Goal: Task Accomplishment & Management: Use online tool/utility

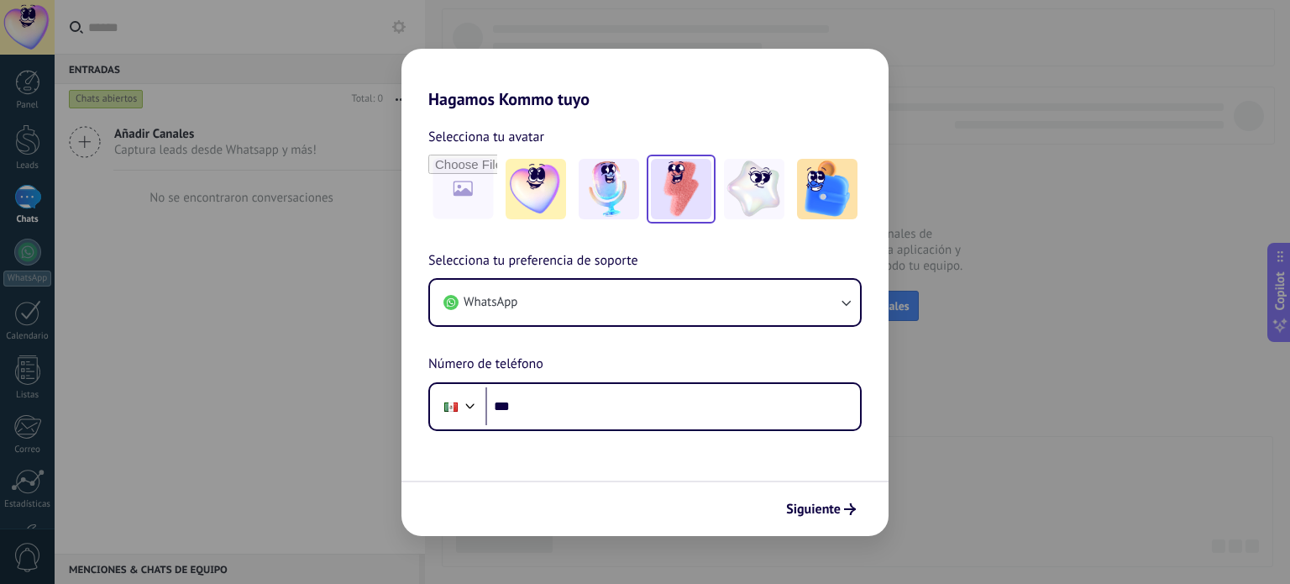
click at [681, 204] on img at bounding box center [681, 189] width 60 height 60
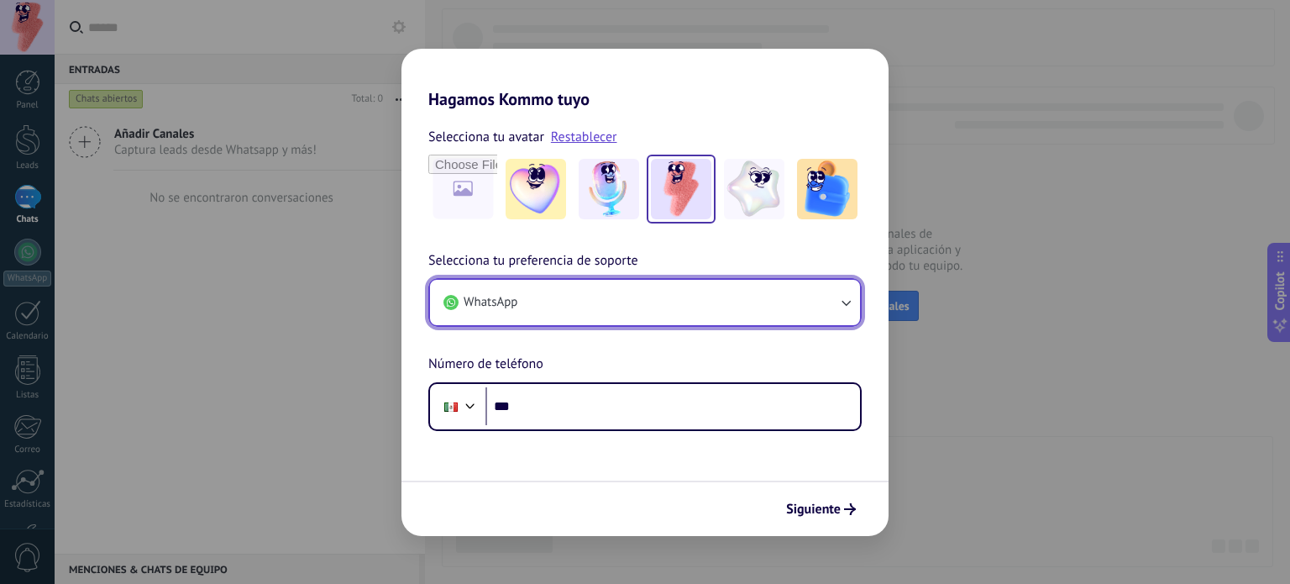
click at [620, 304] on button "WhatsApp" at bounding box center [645, 302] width 430 height 45
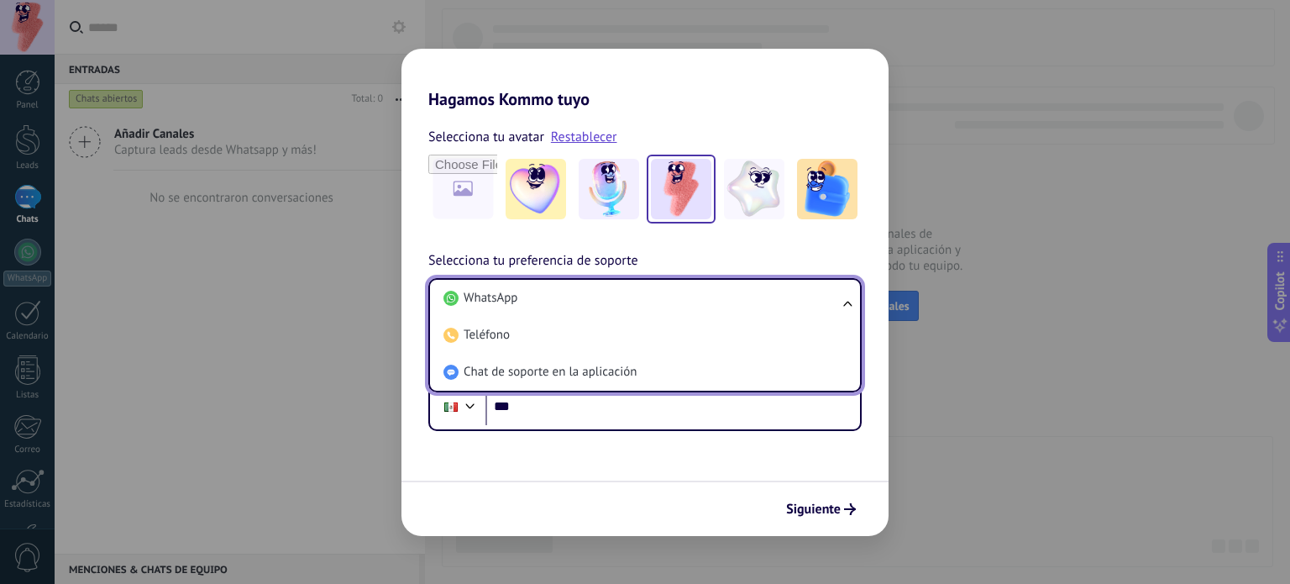
click at [670, 252] on div "Selecciona tu preferencia de soporte WhatsApp WhatsApp Teléfono Chat de soporte…" at bounding box center [644, 340] width 487 height 181
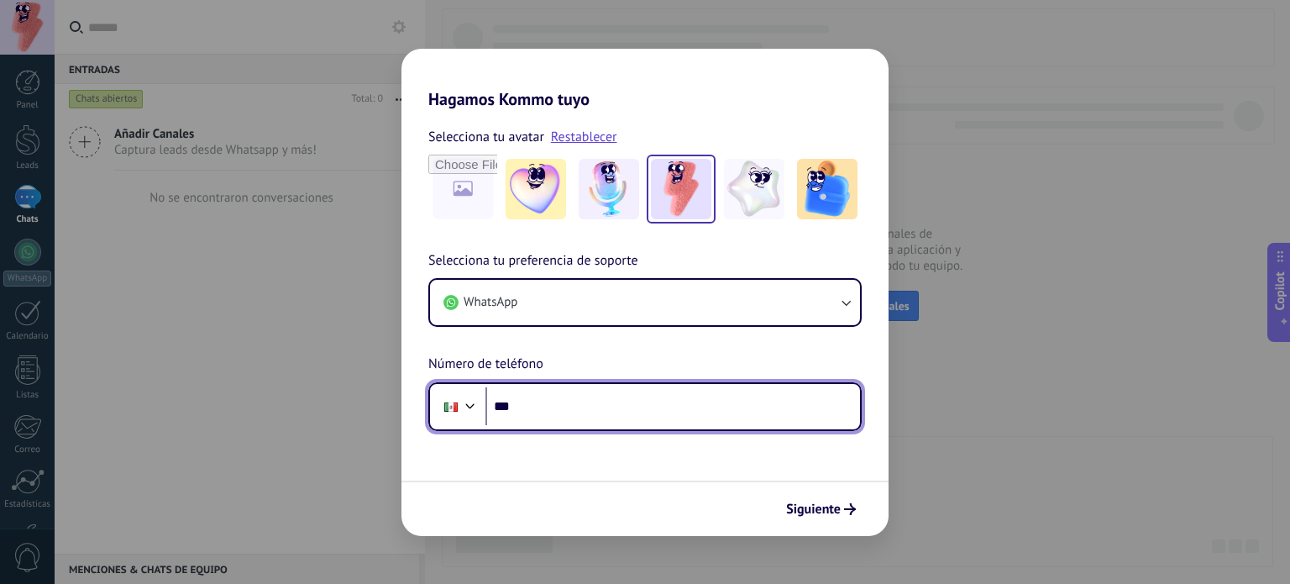
click at [584, 415] on input "***" at bounding box center [672, 406] width 374 height 39
type input "**********"
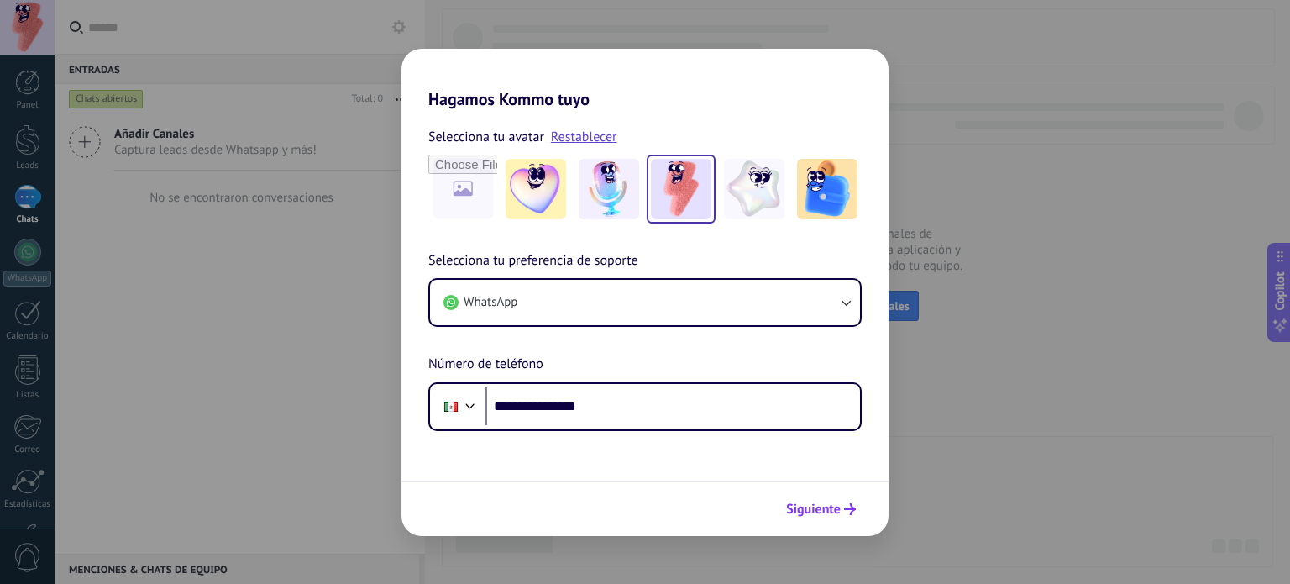
click at [820, 513] on span "Siguiente" at bounding box center [813, 509] width 55 height 12
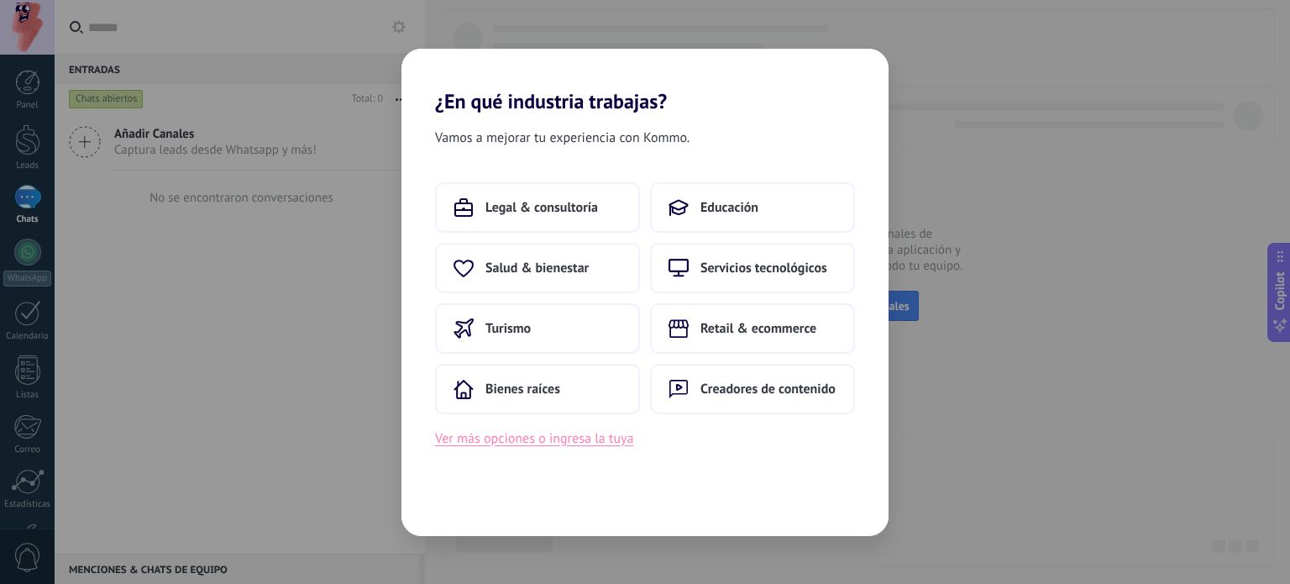
click at [563, 432] on button "Ver más opciones o ingresa la tuya" at bounding box center [534, 438] width 198 height 22
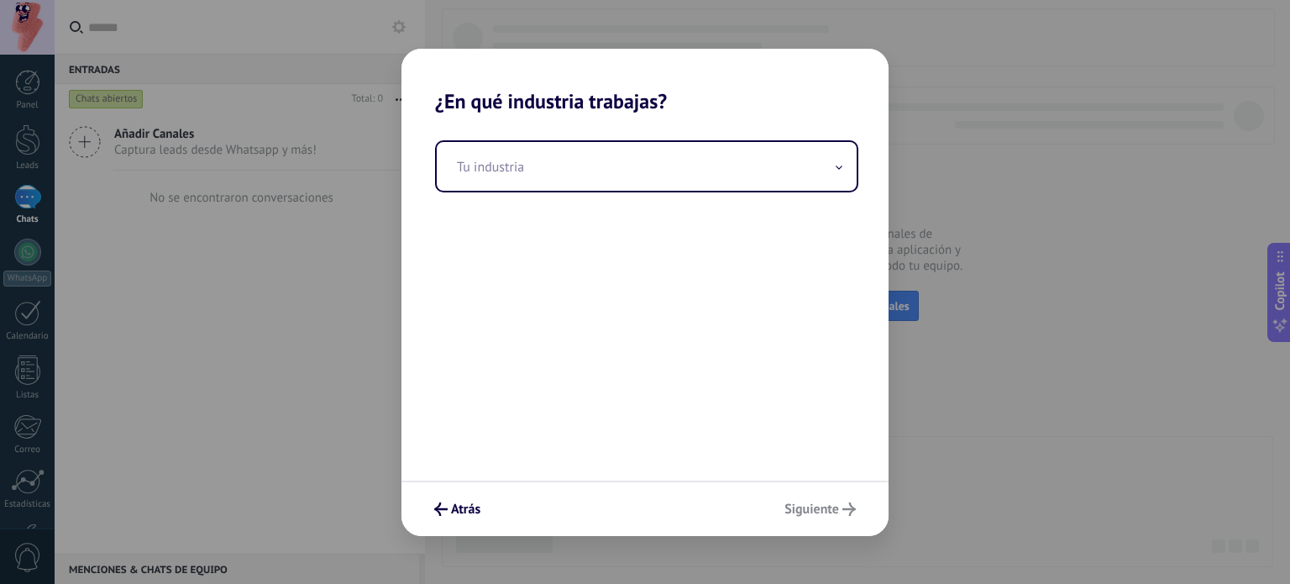
click at [610, 195] on div "Tu industria" at bounding box center [644, 296] width 487 height 367
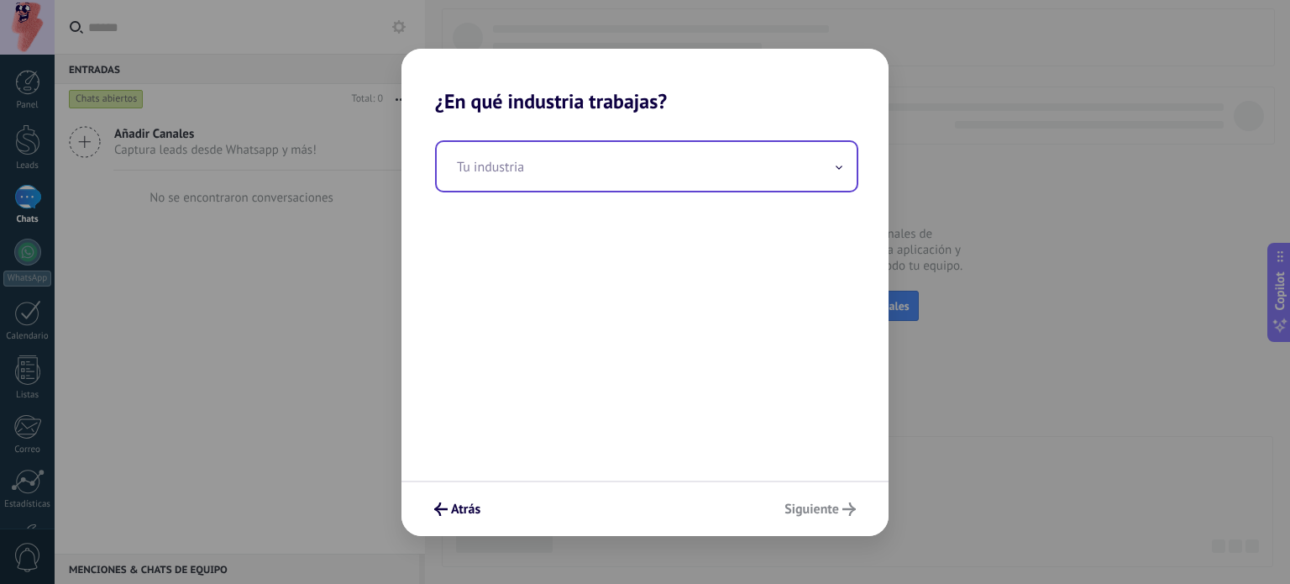
click at [643, 177] on input "text" at bounding box center [647, 166] width 420 height 49
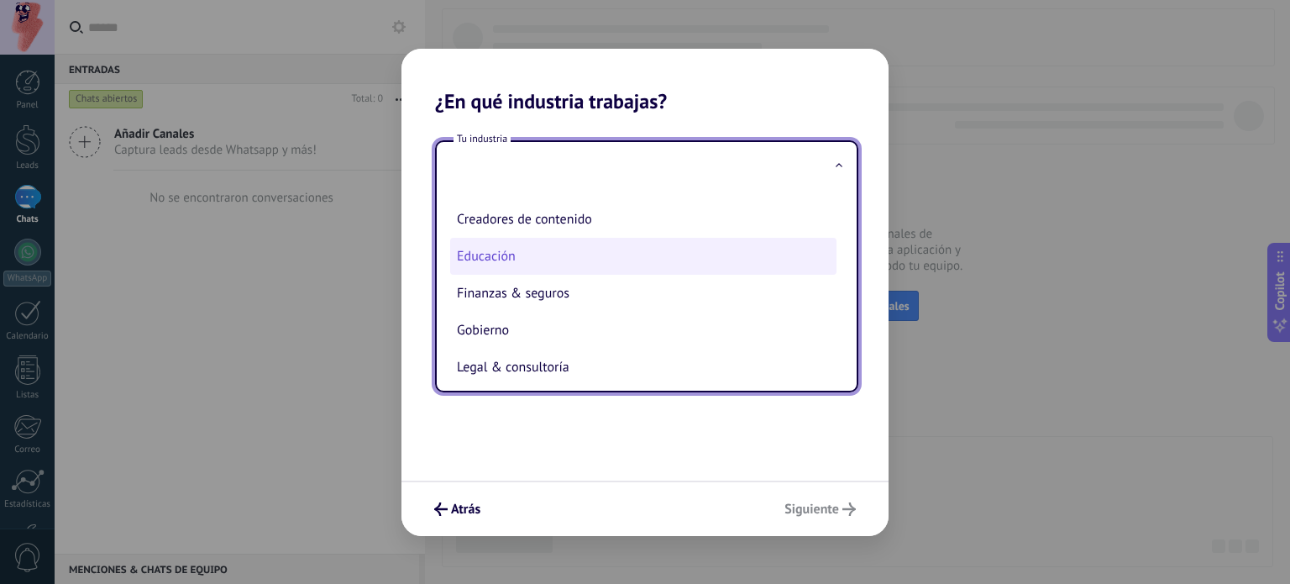
scroll to position [67, 0]
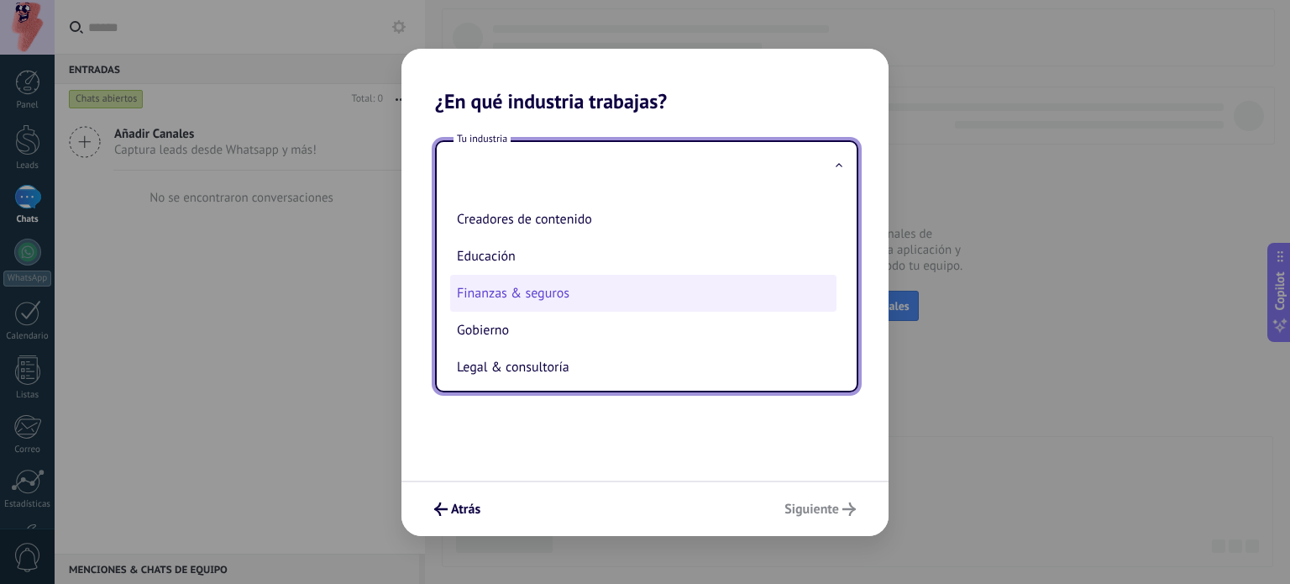
click at [551, 294] on li "Finanzas & seguros" at bounding box center [643, 293] width 386 height 37
type input "**********"
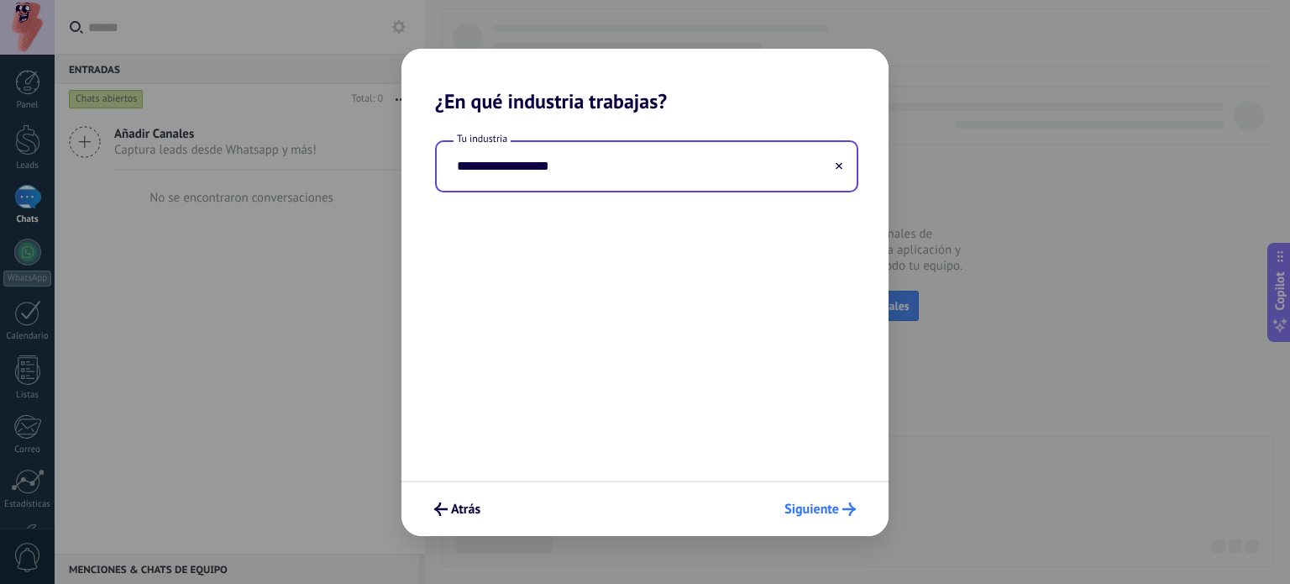
click at [827, 506] on span "Siguiente" at bounding box center [811, 509] width 55 height 12
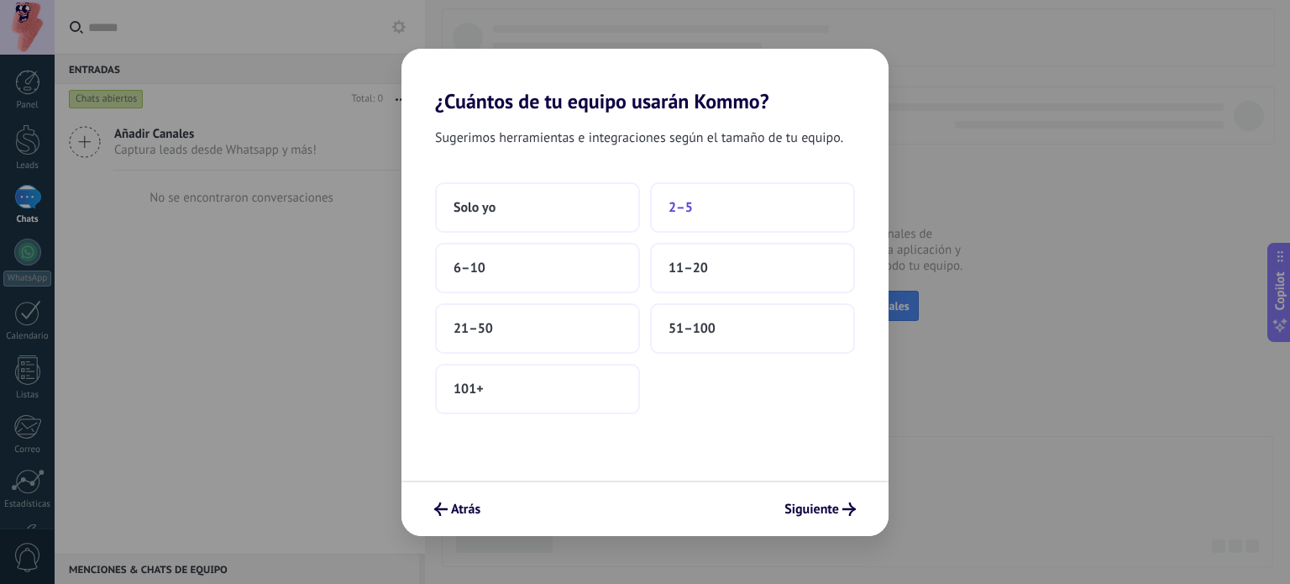
click at [692, 200] on button "2–5" at bounding box center [752, 207] width 205 height 50
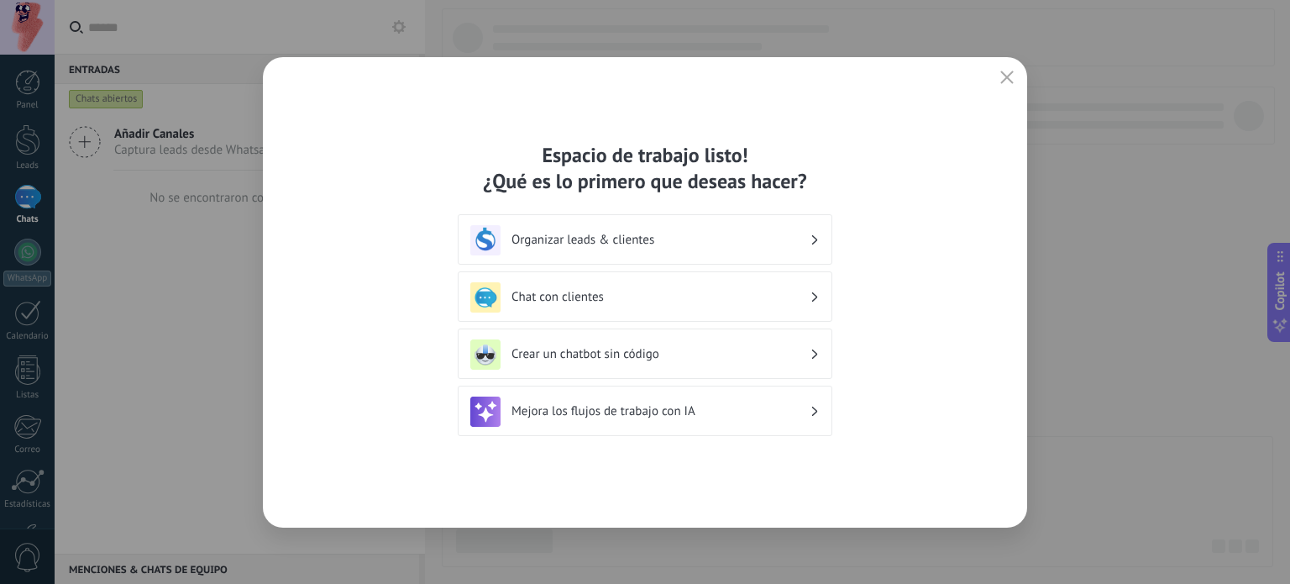
click at [757, 292] on h3 "Chat con clientes" at bounding box center [660, 297] width 298 height 16
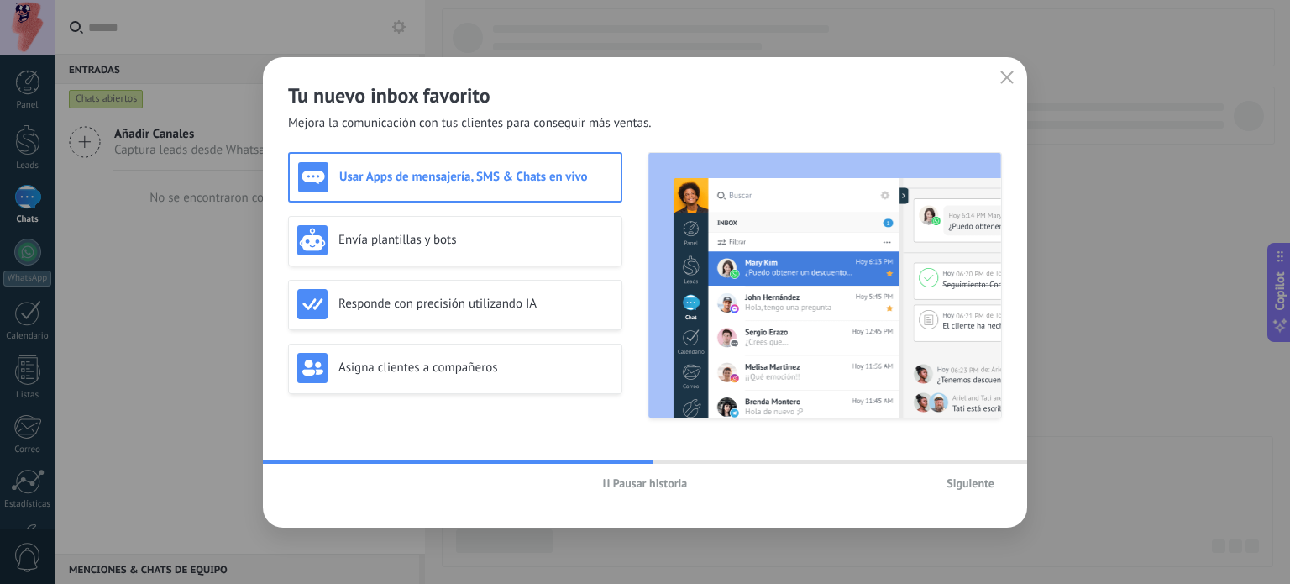
click at [979, 486] on span "Siguiente" at bounding box center [970, 483] width 48 height 12
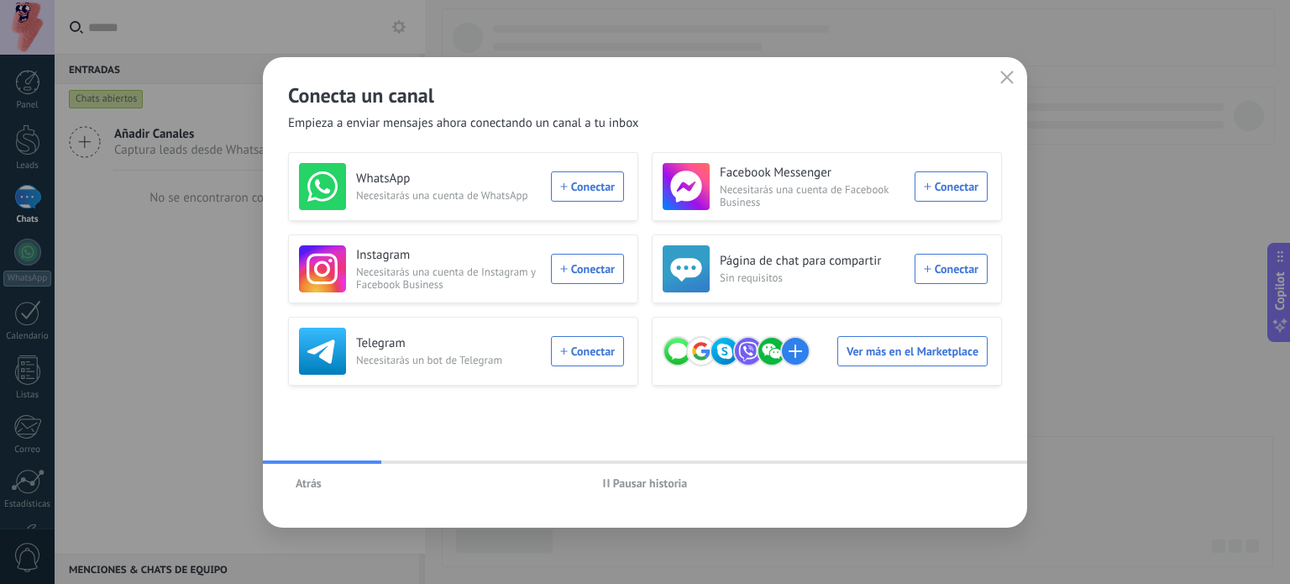
click at [302, 486] on span "Atrás" at bounding box center [309, 483] width 26 height 12
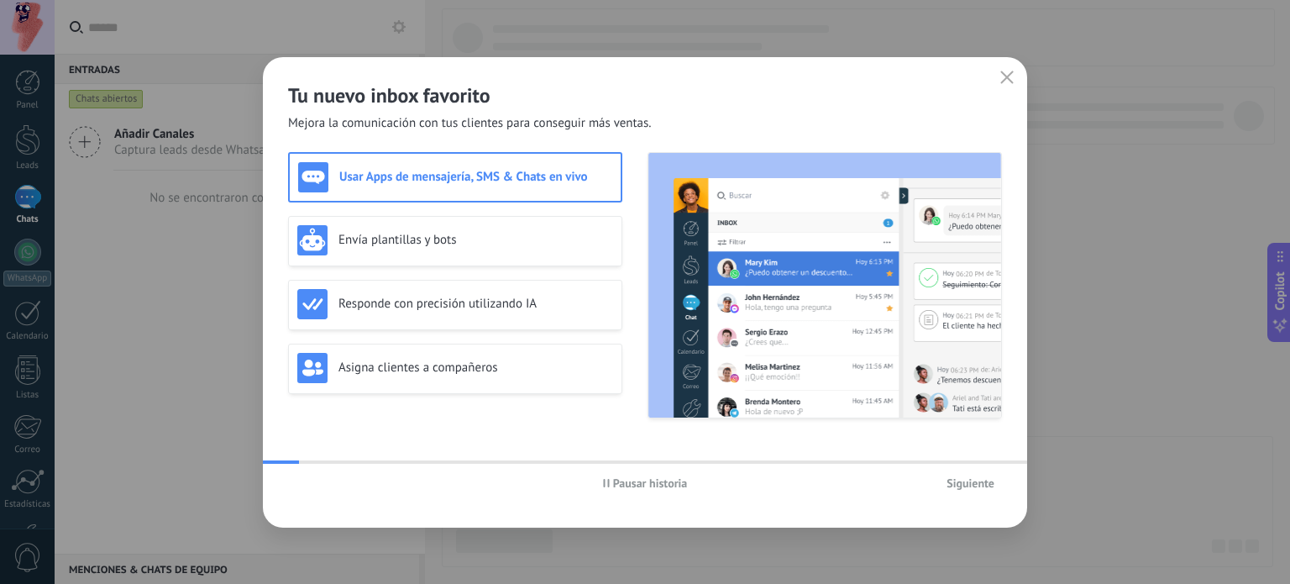
click at [302, 486] on div "Pausar historia Siguiente" at bounding box center [645, 482] width 764 height 39
click at [265, 121] on div "Tu nuevo inbox favorito Mejora la comunicación con tus clientes para conseguir …" at bounding box center [645, 94] width 764 height 75
click at [202, 273] on div "Tu nuevo inbox favorito Mejora la comunicación con tus clientes para conseguir …" at bounding box center [645, 292] width 1290 height 584
click at [1008, 80] on icon "button" at bounding box center [1006, 77] width 13 height 13
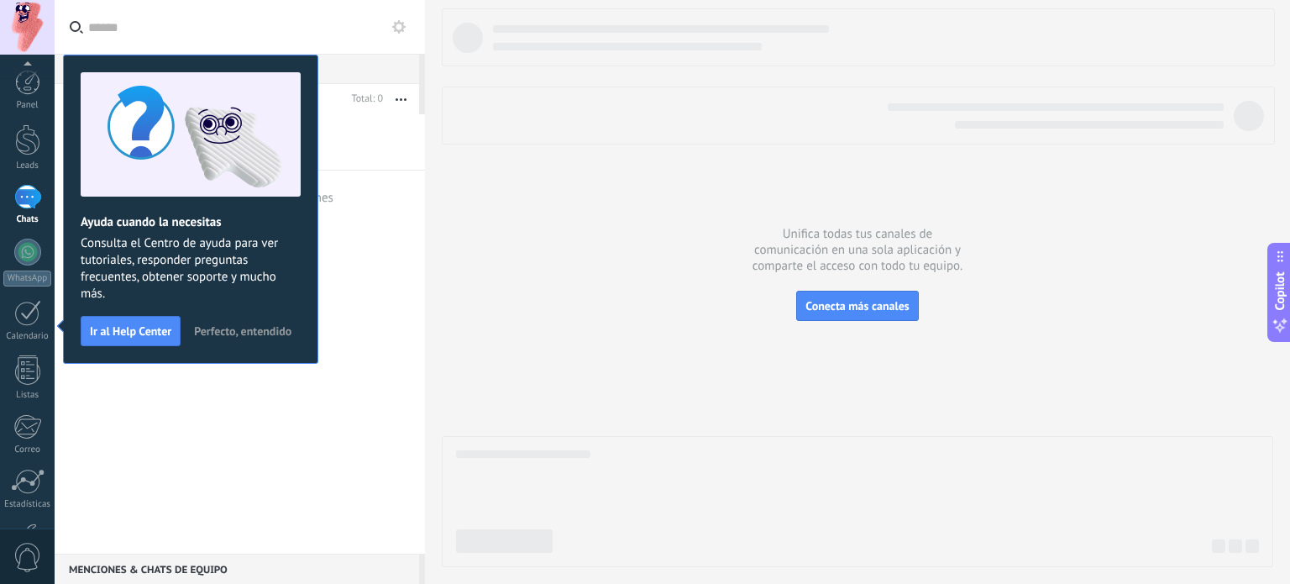
scroll to position [114, 0]
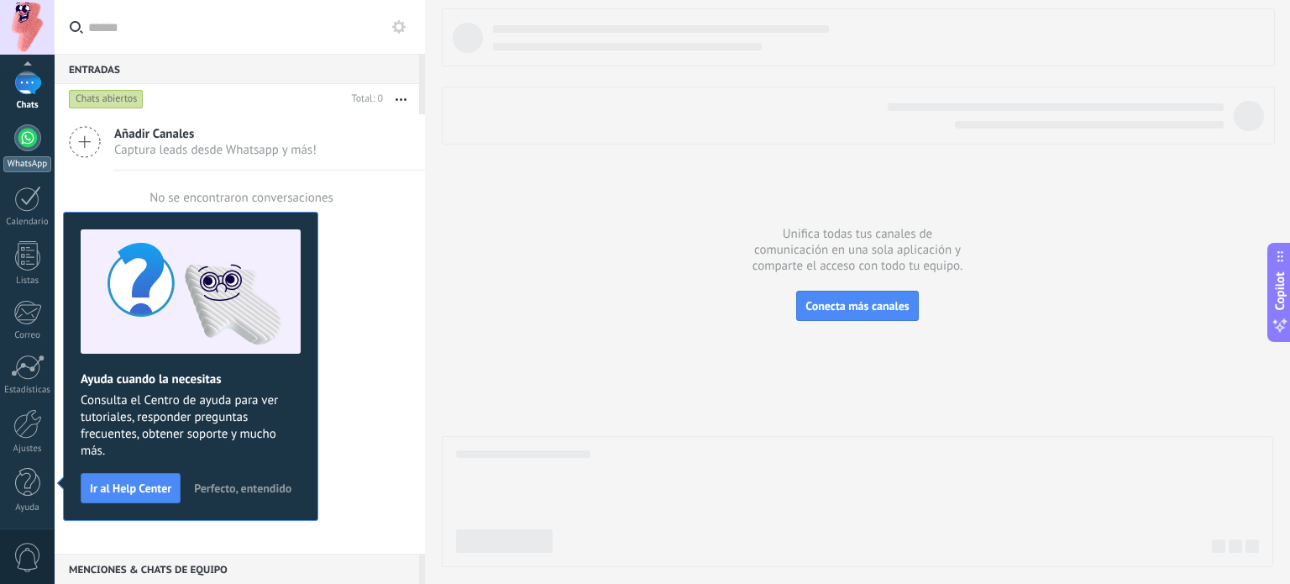
click at [28, 164] on div "WhatsApp" at bounding box center [27, 164] width 48 height 16
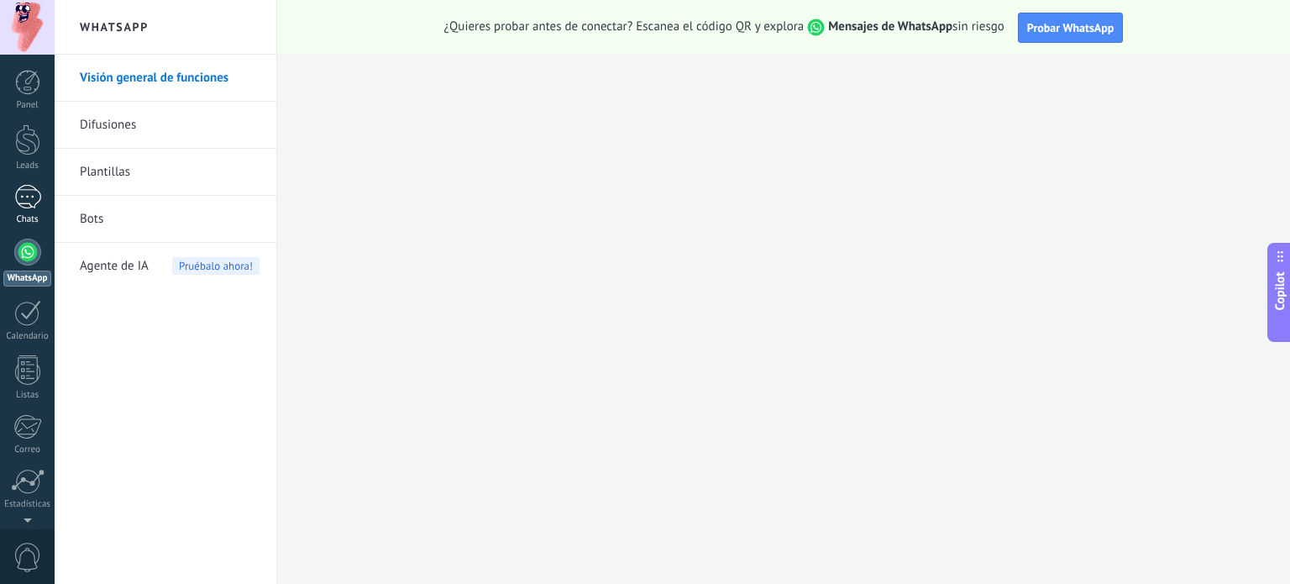
click at [33, 188] on div at bounding box center [27, 197] width 27 height 24
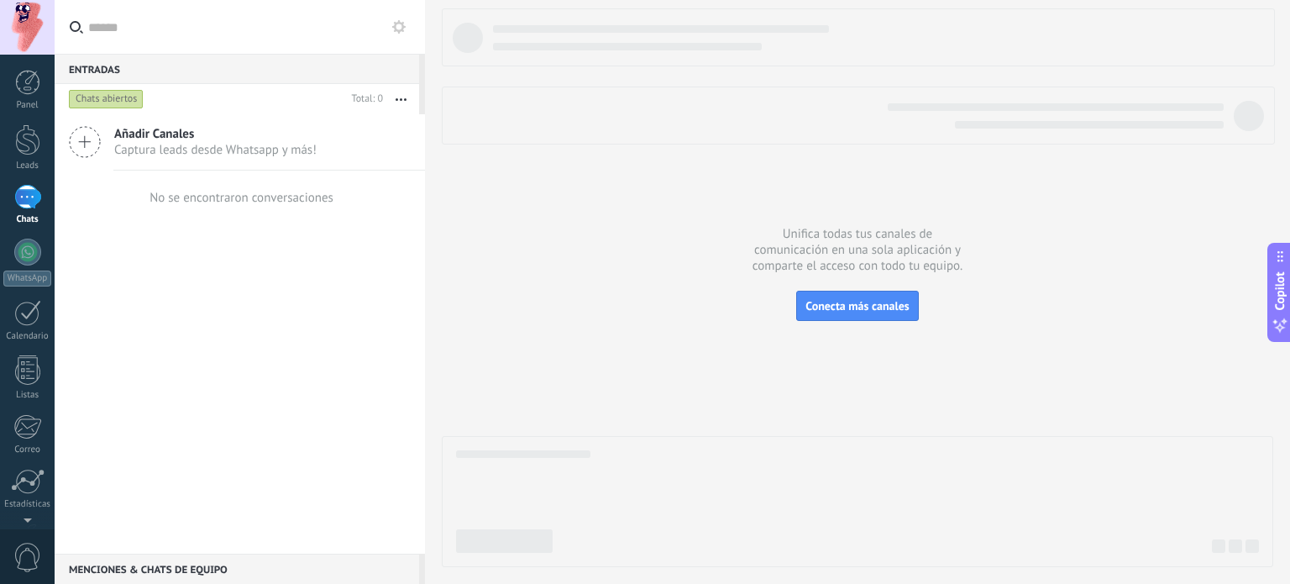
click at [278, 135] on span "Añadir Canales" at bounding box center [215, 134] width 202 height 16
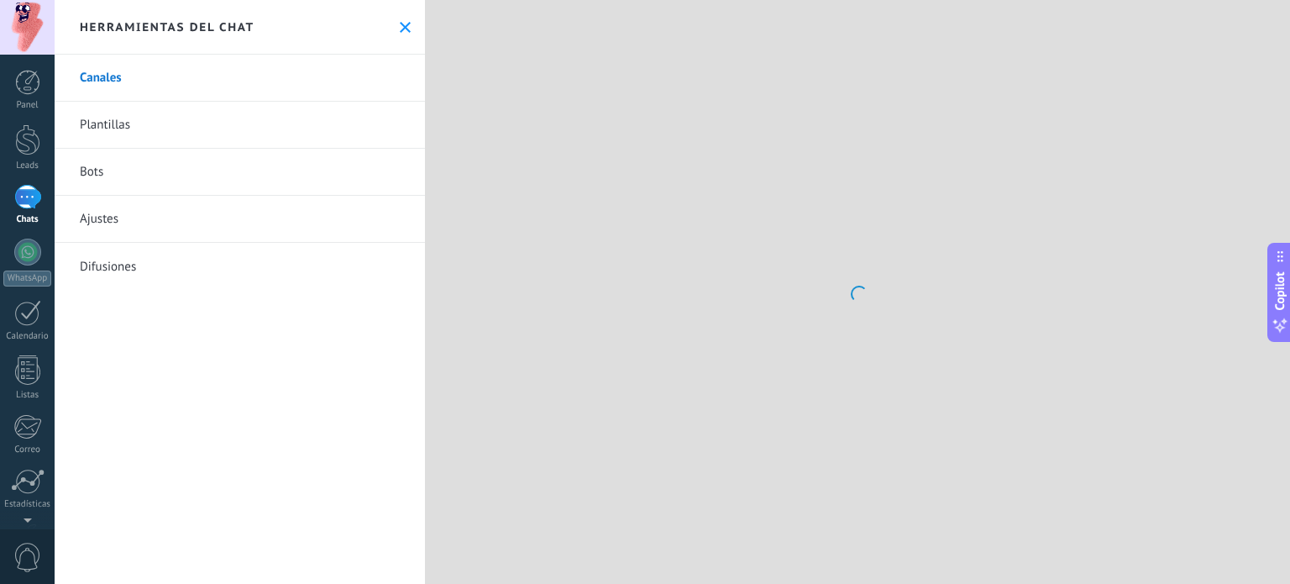
click at [94, 174] on link "Bots" at bounding box center [240, 172] width 370 height 47
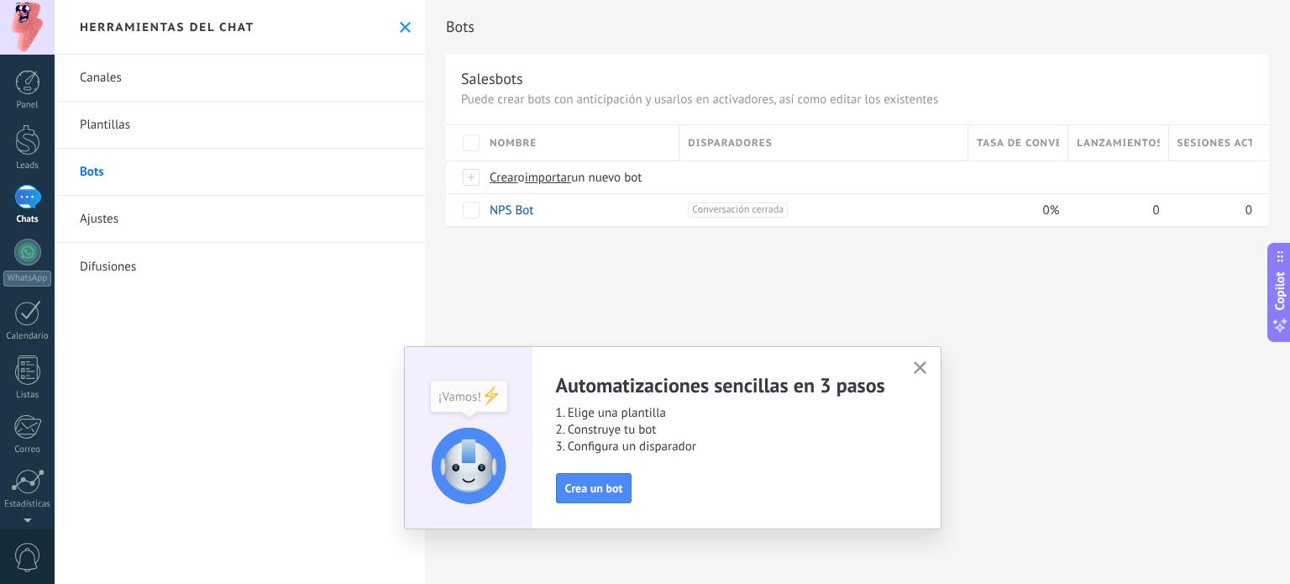
click at [131, 127] on link "Plantillas" at bounding box center [240, 125] width 370 height 47
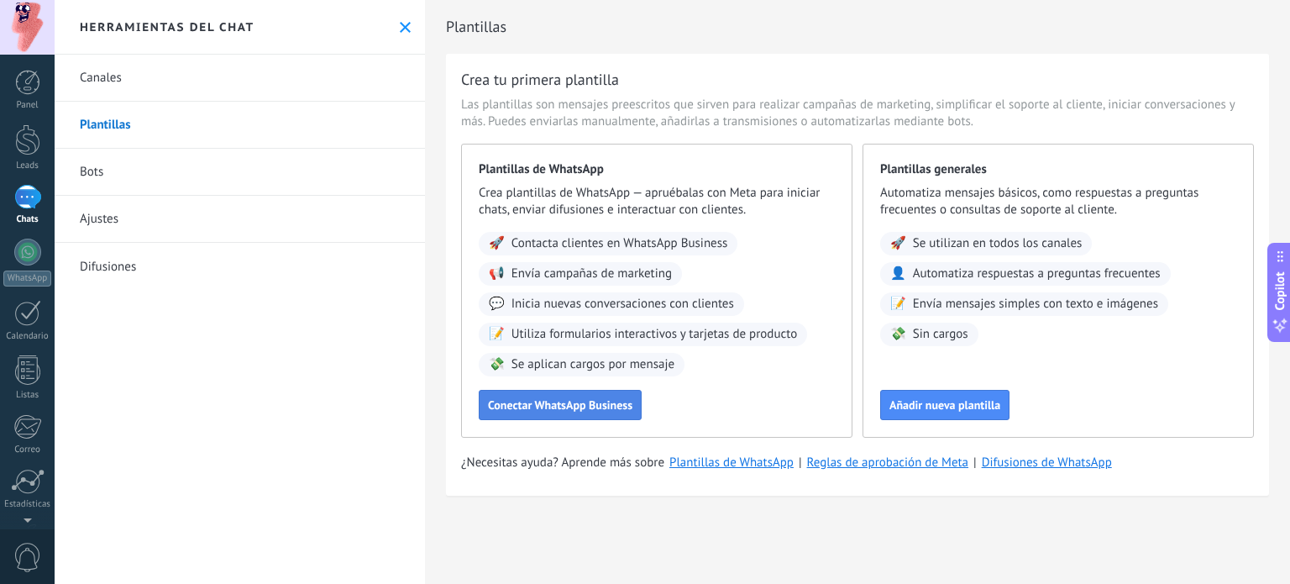
click at [588, 401] on span "Conectar WhatsApp Business" at bounding box center [560, 405] width 144 height 12
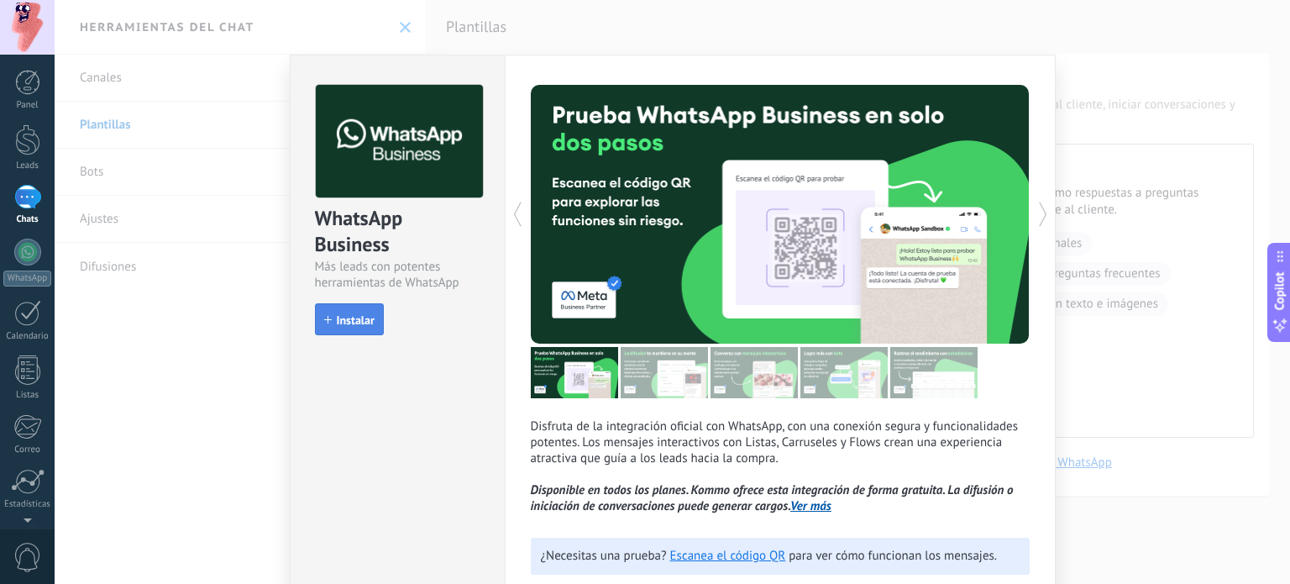
click at [339, 315] on span "Instalar" at bounding box center [356, 320] width 38 height 12
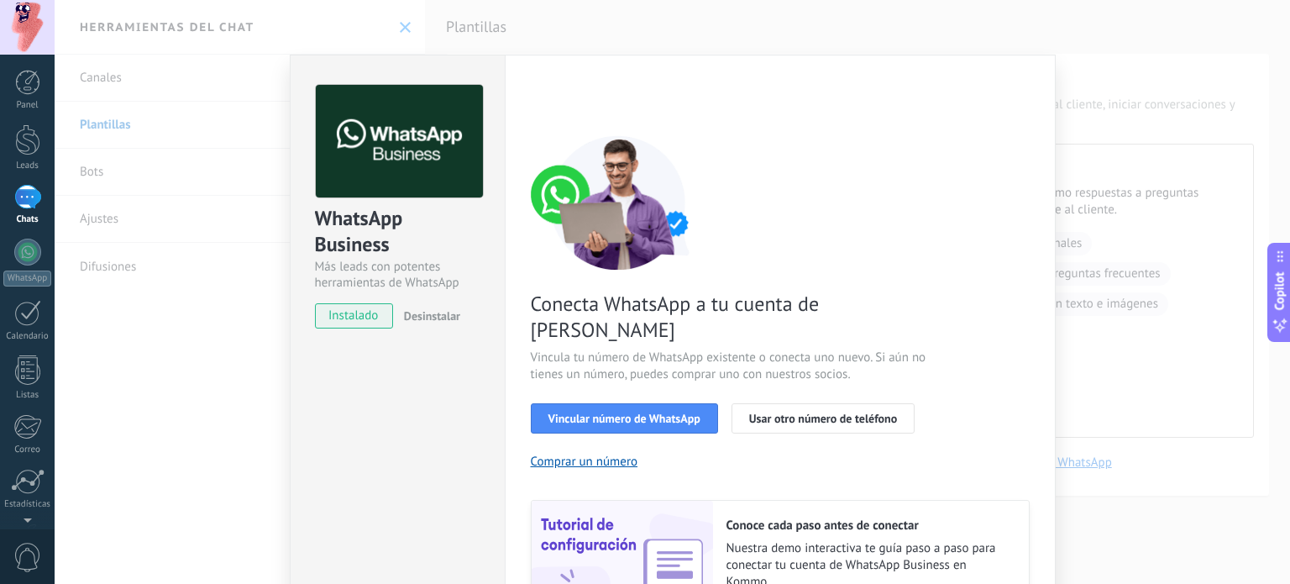
click at [1081, 78] on div "WhatsApp Business Más leads con potentes herramientas de WhatsApp instalado Des…" at bounding box center [672, 292] width 1235 height 584
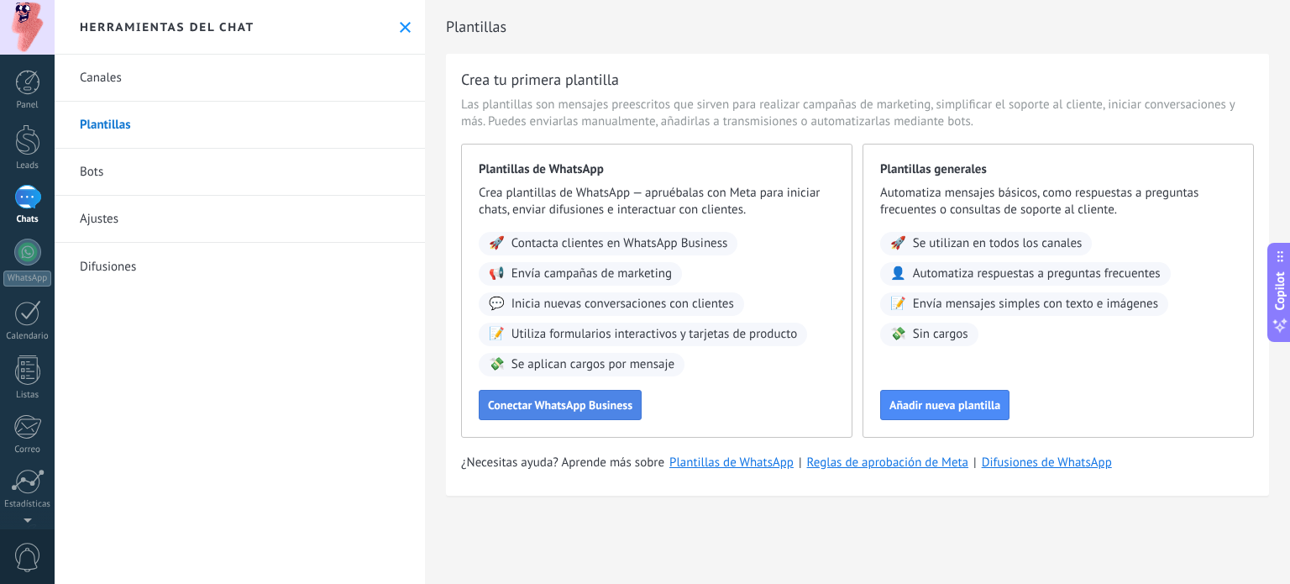
click at [584, 412] on button "Conectar WhatsApp Business" at bounding box center [560, 405] width 163 height 30
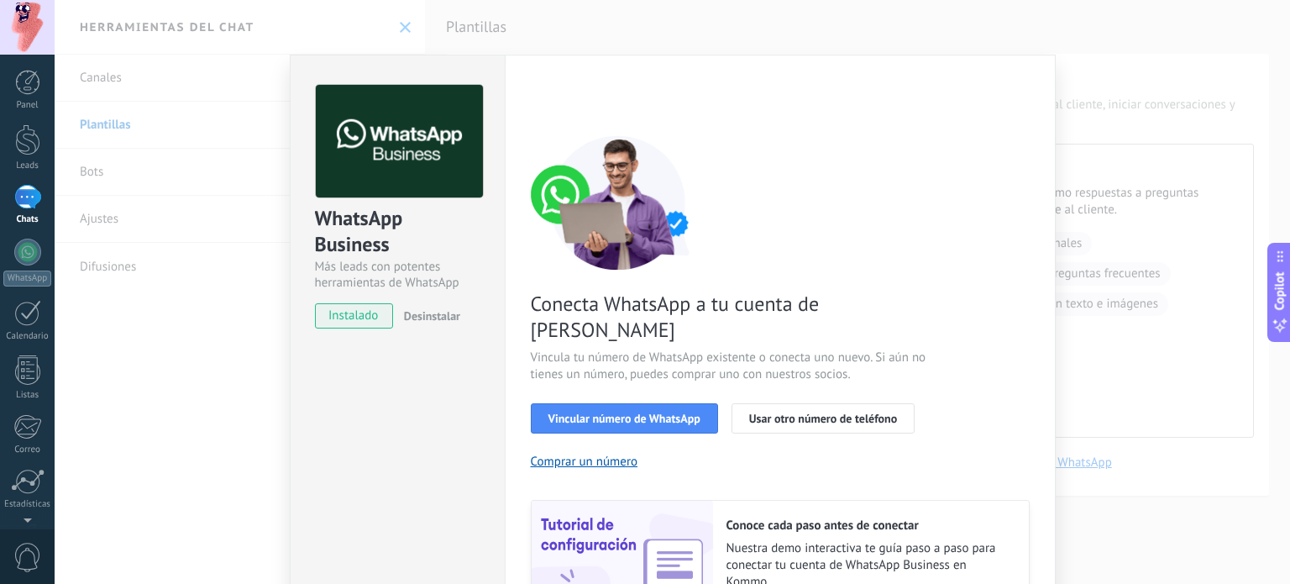
click at [1108, 114] on div "WhatsApp Business Más leads con potentes herramientas de WhatsApp instalado Des…" at bounding box center [672, 292] width 1235 height 584
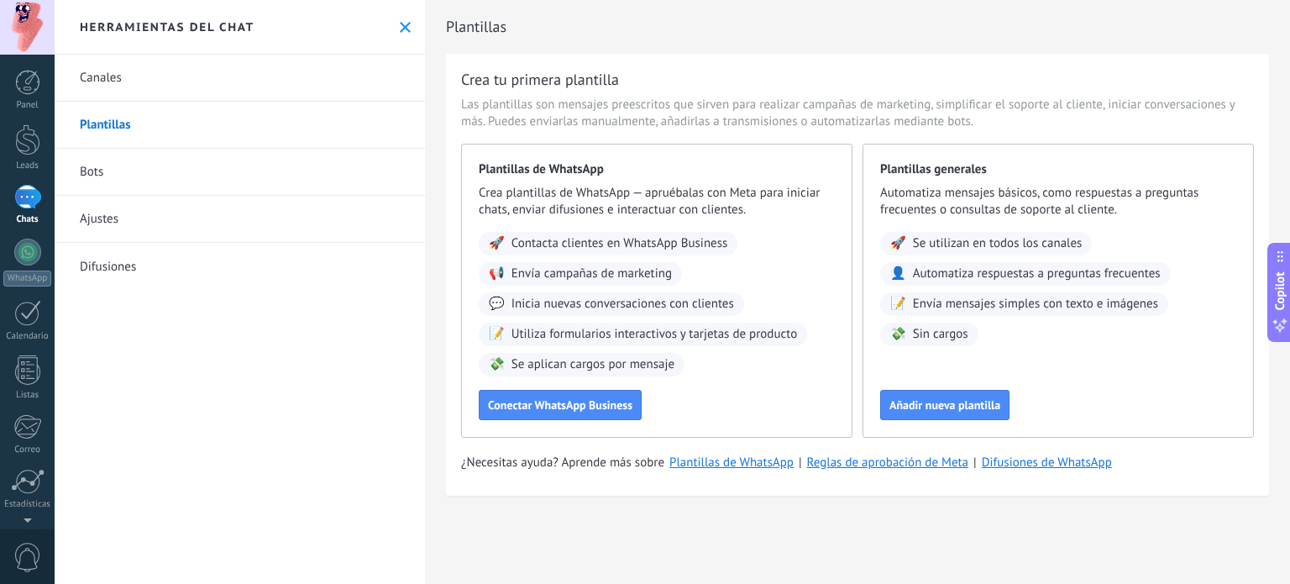
click at [403, 33] on button at bounding box center [405, 27] width 14 height 14
